Goal: Navigation & Orientation: Find specific page/section

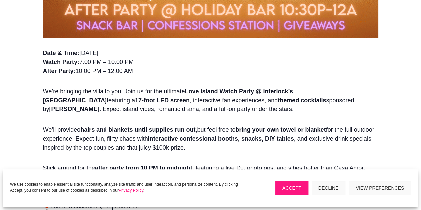
scroll to position [515, 0]
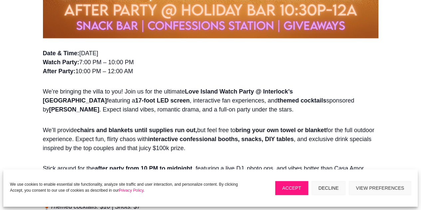
click at [282, 157] on p "We’ll provide chairs and blankets until supplies run out, but feel free to brin…" at bounding box center [211, 142] width 336 height 33
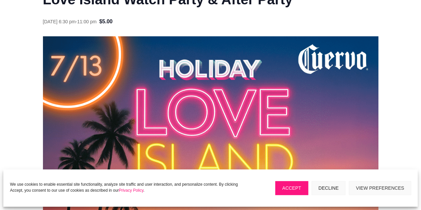
scroll to position [98, 0]
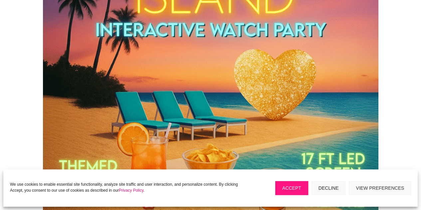
scroll to position [263, 0]
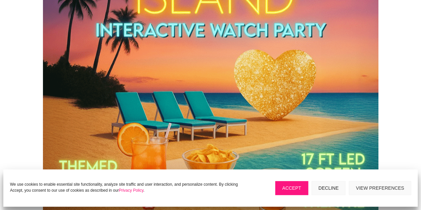
click at [328, 188] on button "Decline" at bounding box center [329, 188] width 34 height 14
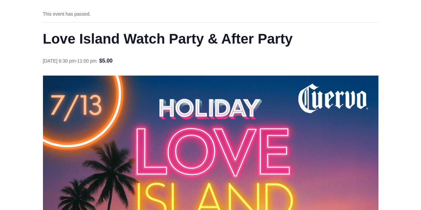
scroll to position [0, 0]
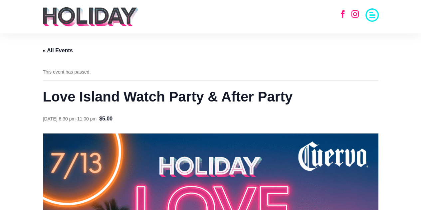
click at [74, 14] on img at bounding box center [90, 17] width 97 height 20
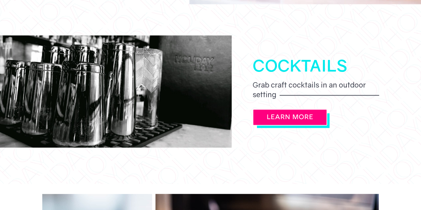
scroll to position [604, 0]
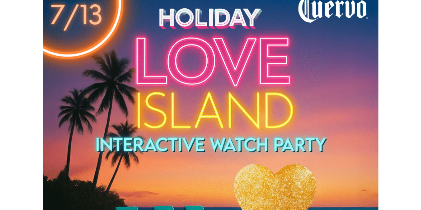
scroll to position [45, 0]
